Goal: Complete application form: Complete application form

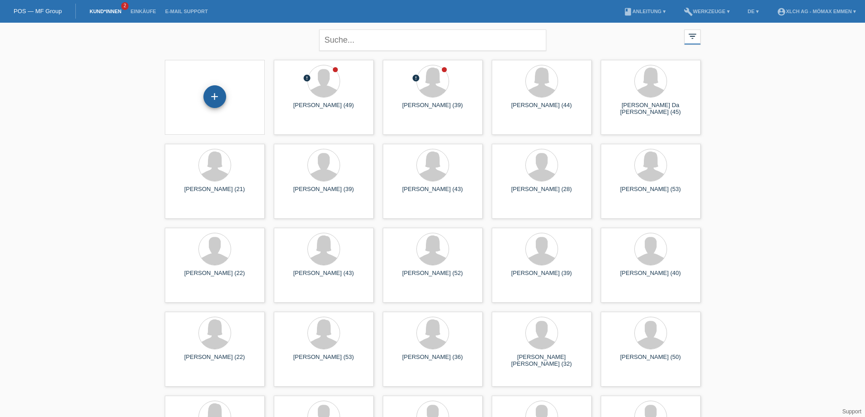
click at [217, 99] on div "+" at bounding box center [214, 96] width 23 height 23
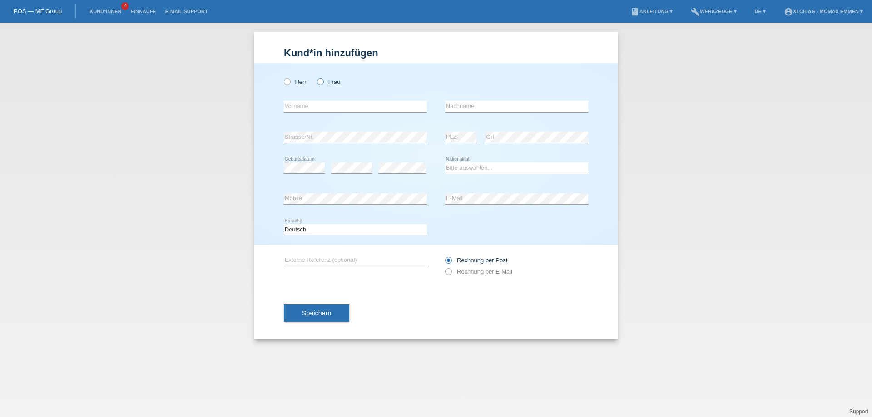
click at [316, 77] on icon at bounding box center [316, 77] width 0 height 0
click at [318, 82] on input "Frau" at bounding box center [320, 82] width 6 height 6
radio input "true"
click at [320, 108] on input "text" at bounding box center [355, 106] width 143 height 11
type input "[PERSON_NAME]"
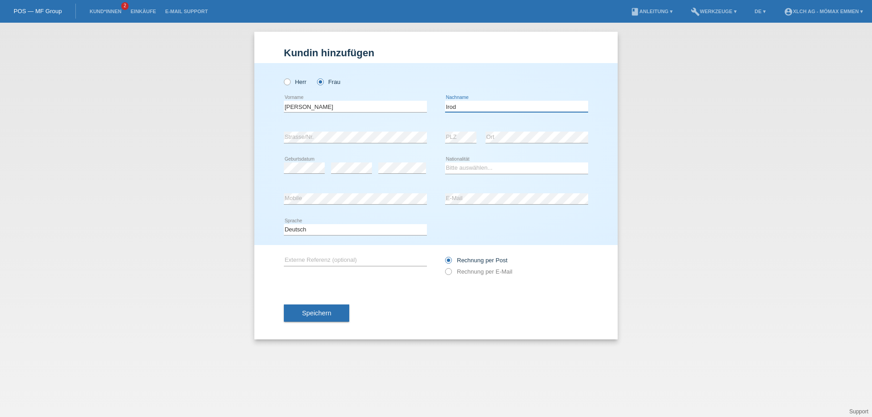
type input "Irod"
click at [473, 169] on select "Bitte auswählen... Schweiz Deutschland Liechtenstein Österreich ------------ Af…" at bounding box center [516, 168] width 143 height 11
select select "RO"
click at [445, 163] on select "Bitte auswählen... Schweiz Deutschland Liechtenstein Österreich ------------ Af…" at bounding box center [516, 168] width 143 height 11
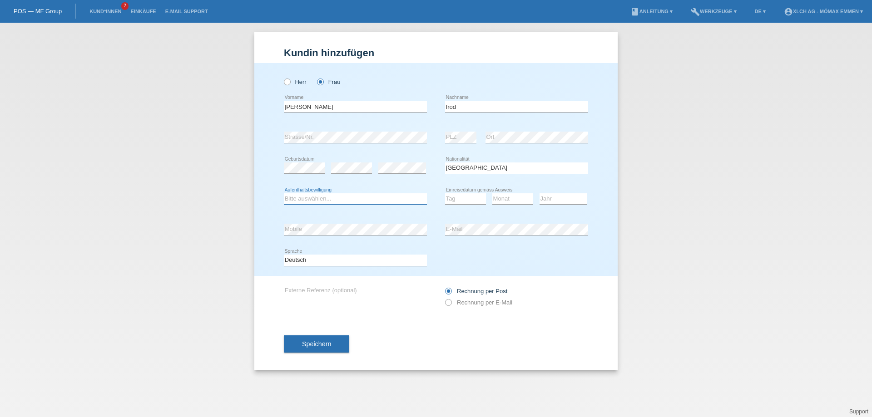
click at [359, 200] on select "Bitte auswählen... C B B - Flüchtlingsstatus Andere" at bounding box center [355, 198] width 143 height 11
select select "B"
click at [284, 193] on select "Bitte auswählen... C B B - Flüchtlingsstatus Andere" at bounding box center [355, 198] width 143 height 11
click at [455, 201] on select "Tag 01 02 03 04 05 06 07 08 09 10 11" at bounding box center [465, 198] width 41 height 11
select select "18"
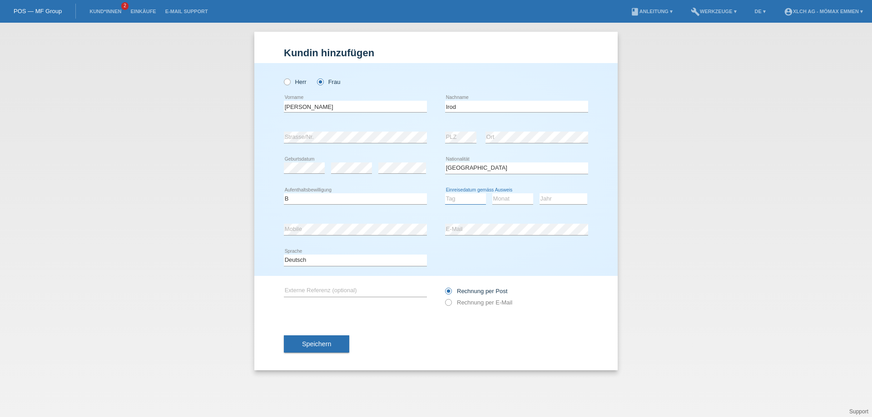
click at [445, 193] on select "Tag 01 02 03 04 05 06 07 08 09 10 11" at bounding box center [465, 198] width 41 height 11
click at [506, 202] on select "Monat 01 02 03 04 05 06 07 08 09 10 11" at bounding box center [512, 198] width 41 height 11
select select "11"
click at [492, 193] on select "Monat 01 02 03 04 05 06 07 08 09 10 11" at bounding box center [512, 198] width 41 height 11
click at [575, 199] on select "Jahr 2025 2024 2023 2022 2021 2020 2019 2018 2017 2016 2015 2014 2013 2012 2011…" at bounding box center [563, 198] width 48 height 11
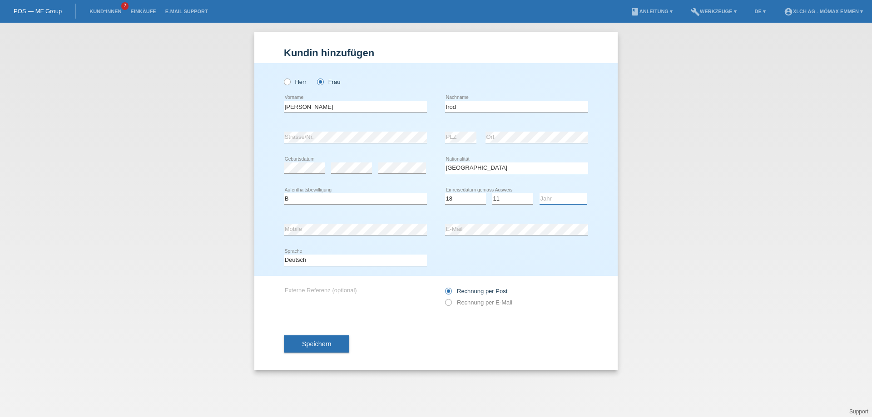
select select "2023"
click at [539, 193] on select "Jahr 2025 2024 2023 2022 2021 2020 2019 2018 2017 2016 2015 2014 2013 2012 2011…" at bounding box center [563, 198] width 48 height 11
click at [468, 305] on label "Rechnung per E-Mail" at bounding box center [478, 302] width 67 height 7
click at [451, 305] on input "Rechnung per E-Mail" at bounding box center [448, 304] width 6 height 11
radio input "true"
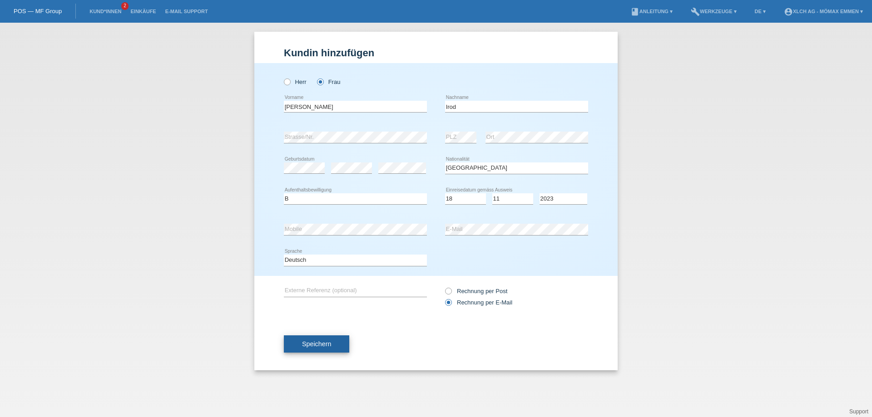
click at [349, 346] on button "Speichern" at bounding box center [316, 344] width 65 height 17
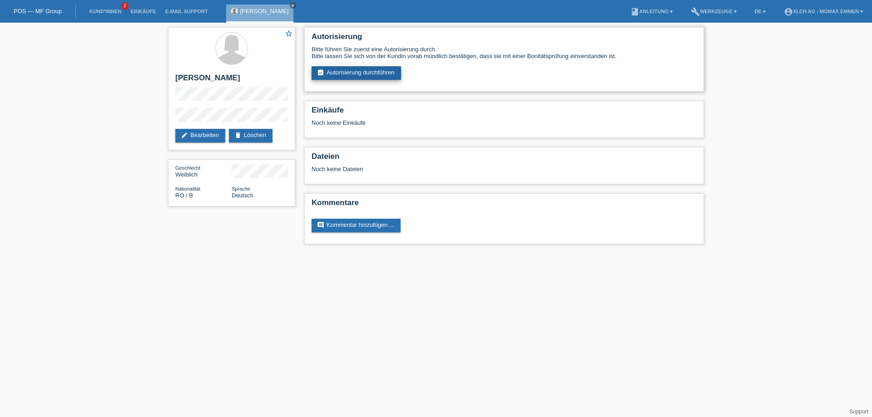
click at [380, 74] on link "assignment_turned_in Autorisierung durchführen" at bounding box center [355, 73] width 89 height 14
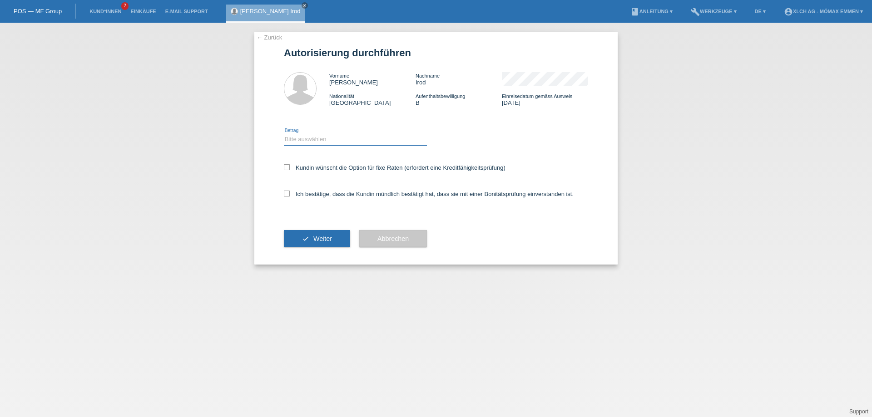
drag, startPoint x: 324, startPoint y: 140, endPoint x: 329, endPoint y: 142, distance: 5.3
click at [324, 140] on select "Bitte auswählen CHF 1.00 - CHF 499.00 CHF 500.00 - CHF 1'999.00 CHF 2'000.00 - …" at bounding box center [355, 139] width 143 height 11
select select "3"
click at [284, 134] on select "Bitte auswählen CHF 1.00 - CHF 499.00 CHF 500.00 - CHF 1'999.00 CHF 2'000.00 - …" at bounding box center [355, 139] width 143 height 11
click at [314, 197] on div "Ich bestätige, dass die Kundin mündlich bestätigt hat, dass sie mit einer Bonit…" at bounding box center [436, 197] width 304 height 31
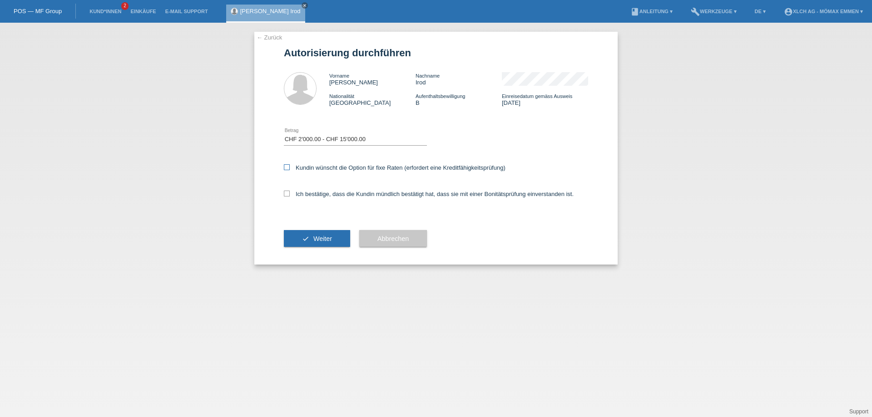
click at [339, 168] on label "Kundin wünscht die Option für fixe Raten (erfordert eine Kreditfähigkeitsprüfun…" at bounding box center [395, 167] width 222 height 7
click at [290, 168] on input "Kundin wünscht die Option für fixe Raten (erfordert eine Kreditfähigkeitsprüfun…" at bounding box center [287, 167] width 6 height 6
checkbox input "true"
click at [311, 193] on label "Ich bestätige, dass die Kundin mündlich bestätigt hat, dass sie mit einer Bonit…" at bounding box center [429, 194] width 290 height 7
click at [290, 193] on input "Ich bestätige, dass die Kundin mündlich bestätigt hat, dass sie mit einer Bonit…" at bounding box center [287, 194] width 6 height 6
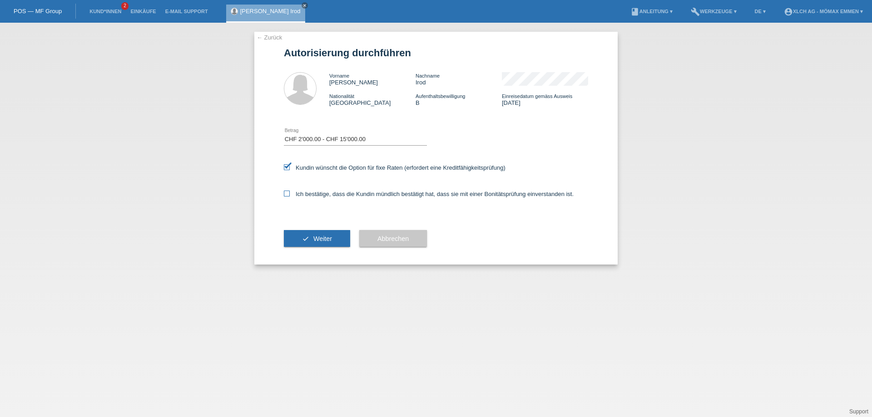
checkbox input "true"
click at [322, 243] on button "check Weiter" at bounding box center [317, 238] width 66 height 17
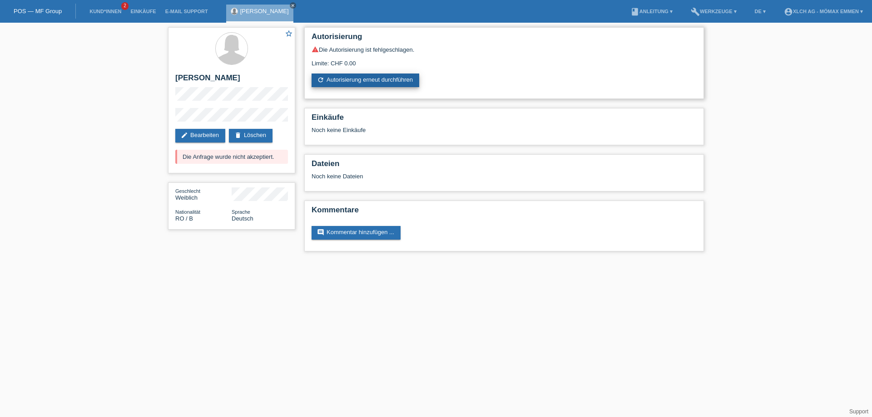
click at [388, 76] on link "refresh Autorisierung erneut durchführen" at bounding box center [365, 81] width 108 height 14
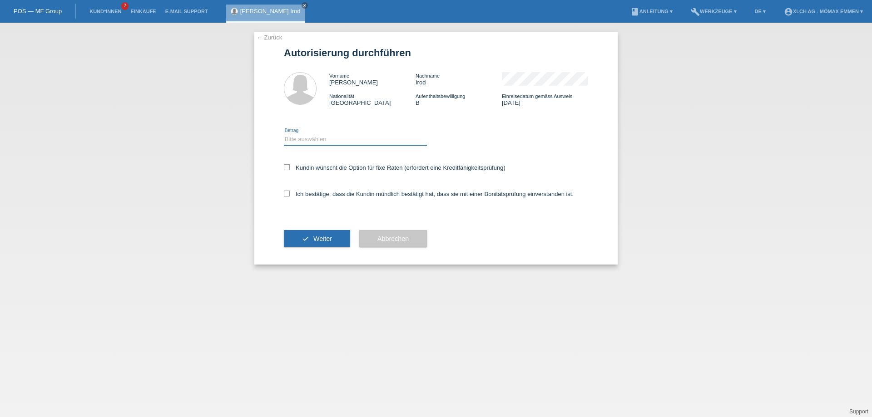
click at [354, 135] on select "Bitte auswählen CHF 1.00 - CHF 499.00 CHF 500.00 - CHF 1'999.00 CHF 2'000.00 - …" at bounding box center [355, 139] width 143 height 11
select select "2"
click at [284, 134] on select "Bitte auswählen CHF 1.00 - CHF 499.00 CHF 500.00 - CHF 1'999.00 CHF 2'000.00 - …" at bounding box center [355, 139] width 143 height 11
click at [364, 169] on label "Kundin wünscht die Option für fixe Raten (erfordert eine Kreditfähigkeitsprüfun…" at bounding box center [395, 167] width 222 height 7
click at [290, 169] on input "Kundin wünscht die Option für fixe Raten (erfordert eine Kreditfähigkeitsprüfun…" at bounding box center [287, 167] width 6 height 6
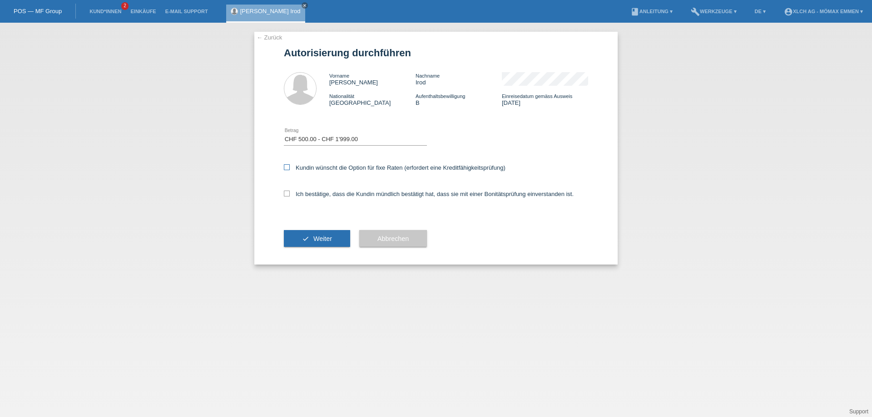
checkbox input "true"
click at [362, 193] on label "Ich bestätige, dass die Kundin mündlich bestätigt hat, dass sie mit einer Bonit…" at bounding box center [429, 194] width 290 height 7
click at [290, 193] on input "Ich bestätige, dass die Kundin mündlich bestätigt hat, dass sie mit einer Bonit…" at bounding box center [287, 194] width 6 height 6
checkbox input "true"
click at [331, 240] on span "Weiter" at bounding box center [322, 238] width 19 height 7
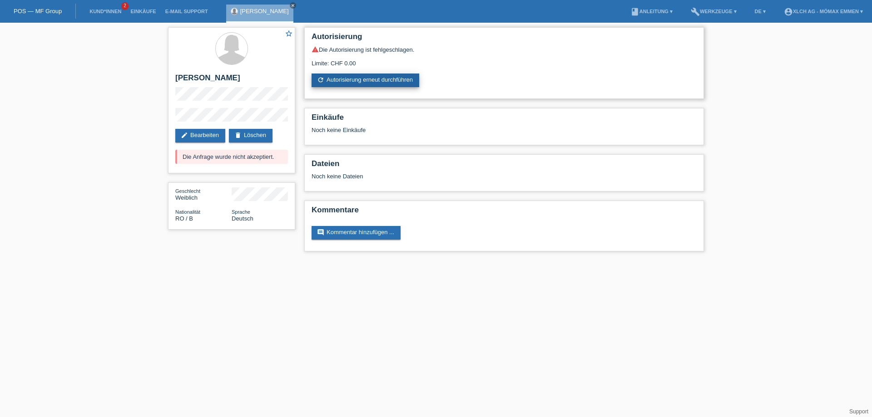
click at [358, 82] on link "refresh Autorisierung erneut durchführen" at bounding box center [365, 81] width 108 height 14
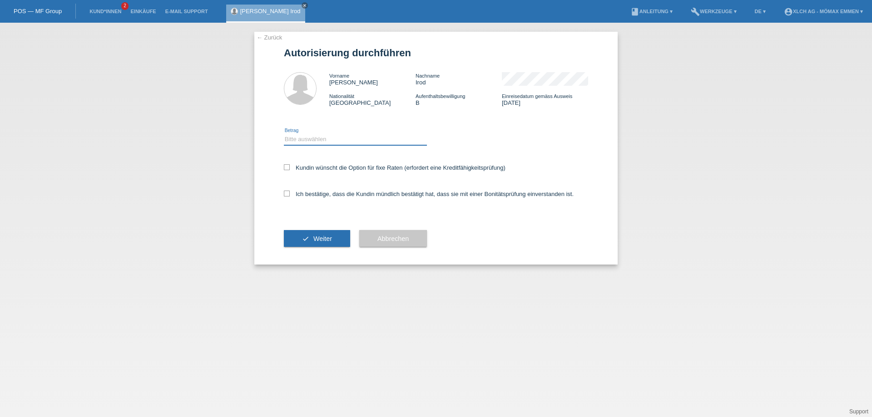
click at [360, 138] on select "Bitte auswählen CHF 1.00 - CHF 499.00 CHF 500.00 - CHF 1'999.00 CHF 2'000.00 - …" at bounding box center [355, 139] width 143 height 11
select select "2"
click at [284, 134] on select "Bitte auswählen CHF 1.00 - CHF 499.00 CHF 500.00 - CHF 1'999.00 CHF 2'000.00 - …" at bounding box center [355, 139] width 143 height 11
click at [343, 166] on label "Kundin wünscht die Option für fixe Raten (erfordert eine Kreditfähigkeitsprüfun…" at bounding box center [395, 167] width 222 height 7
click at [290, 166] on input "Kundin wünscht die Option für fixe Raten (erfordert eine Kreditfähigkeitsprüfun…" at bounding box center [287, 167] width 6 height 6
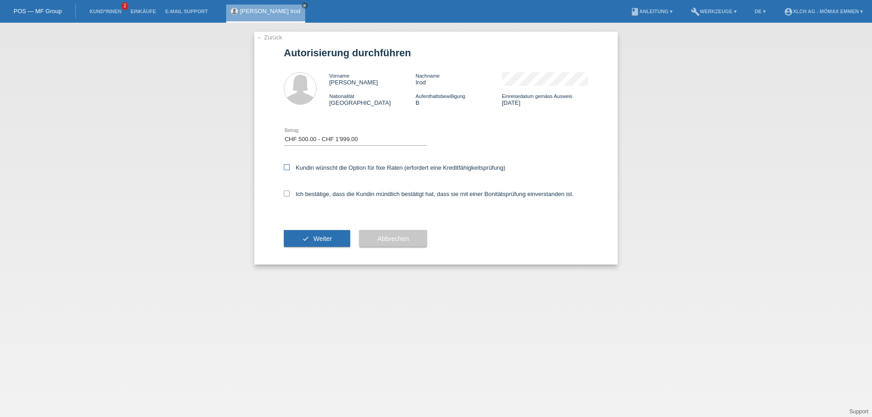
checkbox input "true"
click at [342, 190] on div "Ich bestätige, dass die Kundin mündlich bestätigt hat, dass sie mit einer Bonit…" at bounding box center [436, 197] width 304 height 31
click at [292, 194] on label "Ich bestätige, dass die Kundin mündlich bestätigt hat, dass sie mit einer Bonit…" at bounding box center [429, 194] width 290 height 7
click at [290, 194] on input "Ich bestätige, dass die Kundin mündlich bestätigt hat, dass sie mit einer Bonit…" at bounding box center [287, 194] width 6 height 6
checkbox input "true"
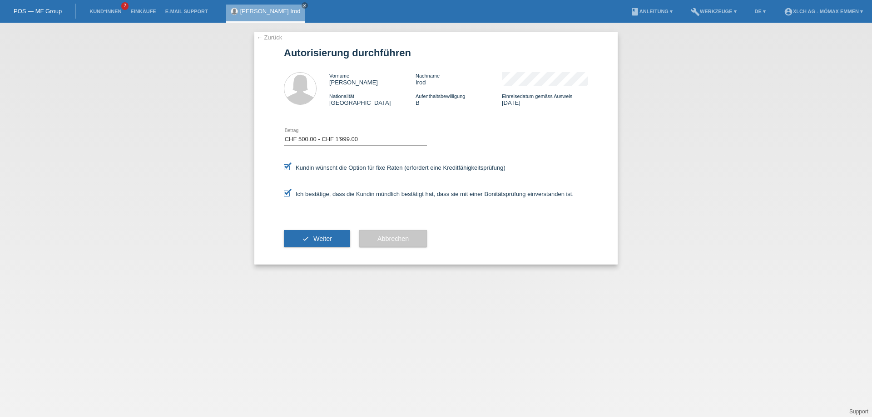
click at [314, 239] on span "Weiter" at bounding box center [322, 238] width 19 height 7
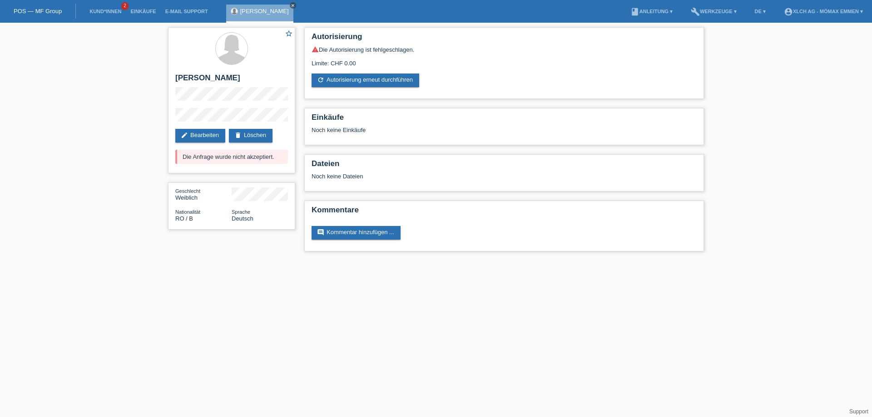
click at [295, 4] on icon "close" at bounding box center [293, 5] width 5 height 5
